Goal: Task Accomplishment & Management: Manage account settings

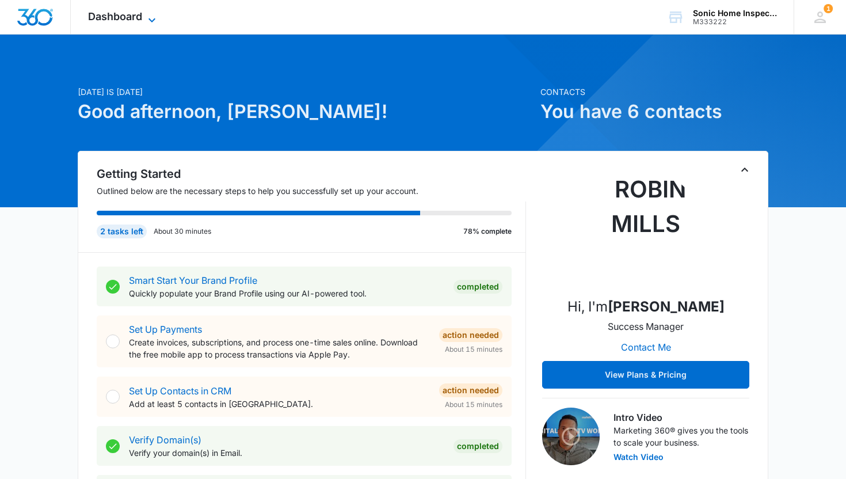
click at [154, 18] on icon at bounding box center [152, 20] width 14 height 14
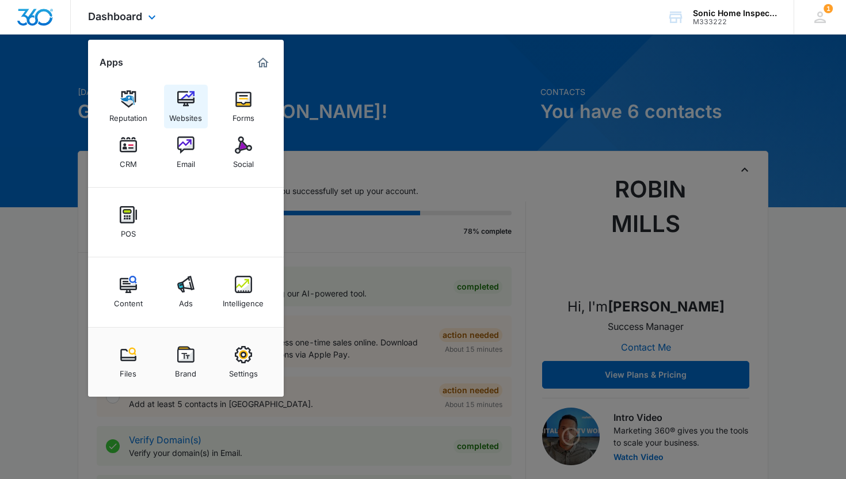
click at [188, 108] on img at bounding box center [185, 98] width 17 height 17
